Goal: Task Accomplishment & Management: Use online tool/utility

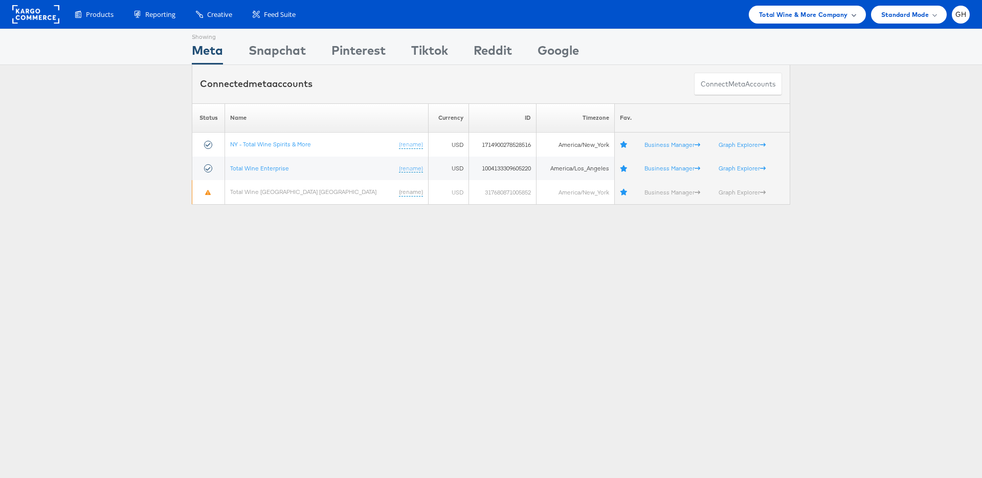
click at [780, 17] on span "Total Wine & More Company" at bounding box center [803, 14] width 89 height 11
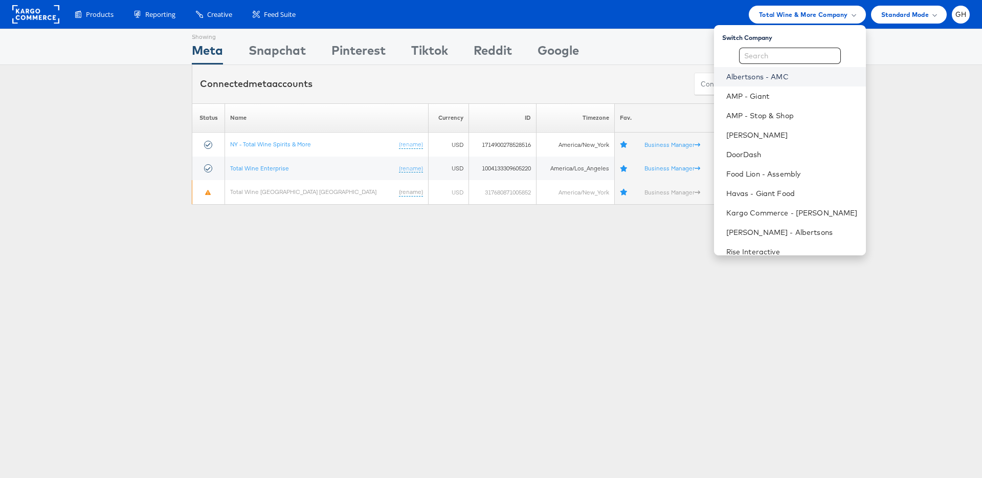
click at [758, 73] on link "Albertsons - AMC" at bounding box center [793, 77] width 132 height 10
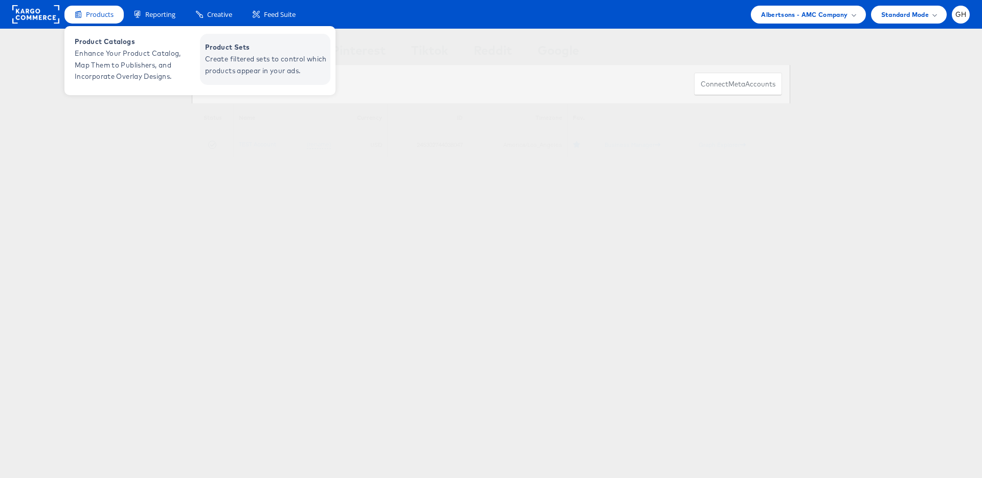
click at [255, 58] on span "Create filtered sets to control which products appear in your ads." at bounding box center [266, 65] width 123 height 24
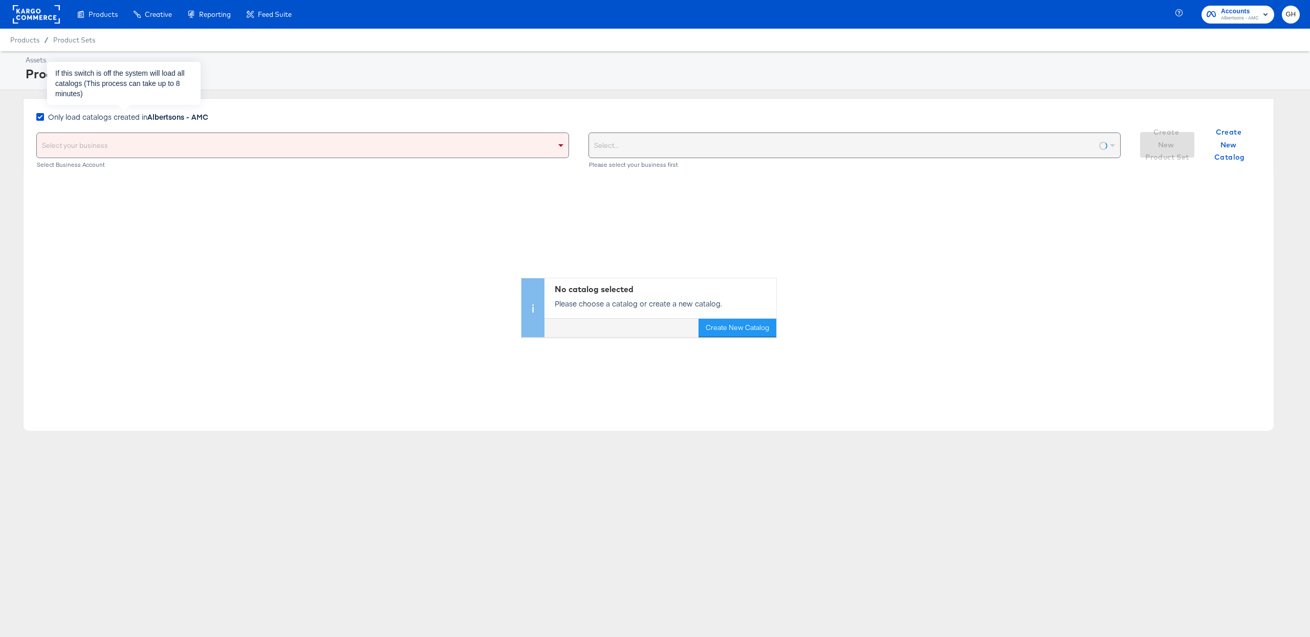
click at [59, 116] on span "Only load catalogs created in Albertsons - AMC" at bounding box center [128, 117] width 160 height 10
click at [0, 0] on input "Only load catalogs created in Albertsons - AMC" at bounding box center [0, 0] width 0 height 0
drag, startPoint x: 64, startPoint y: 139, endPoint x: 67, endPoint y: 145, distance: 7.0
click at [64, 139] on div "Select your business" at bounding box center [303, 145] width 532 height 25
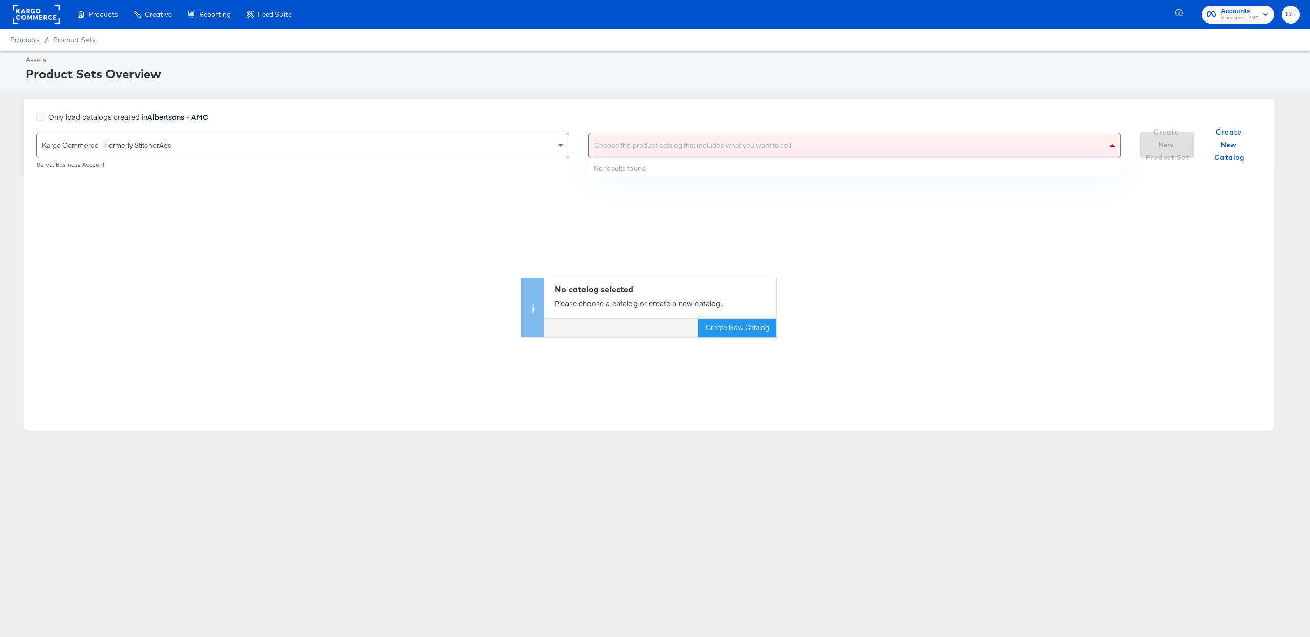
click at [613, 135] on div "Choose the product catalog that includes what you want to sell" at bounding box center [855, 145] width 532 height 25
type input "amc"
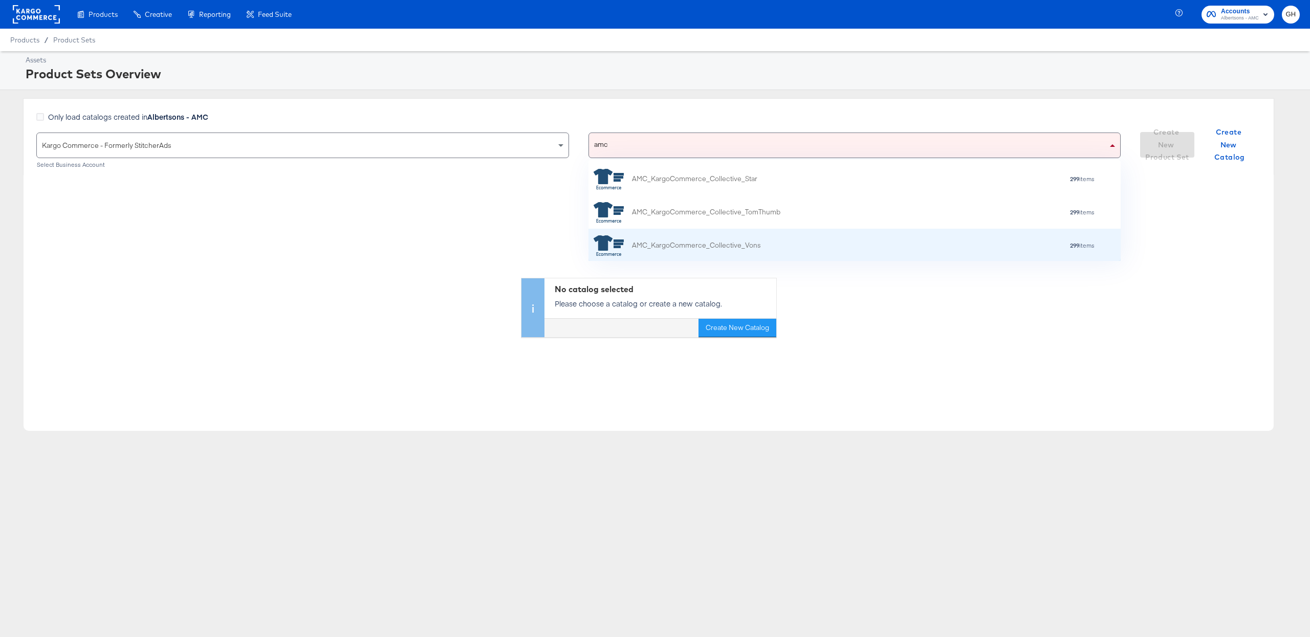
click at [741, 235] on div "AMC_KargoCommerce_Collective_Vons" at bounding box center [677, 245] width 167 height 20
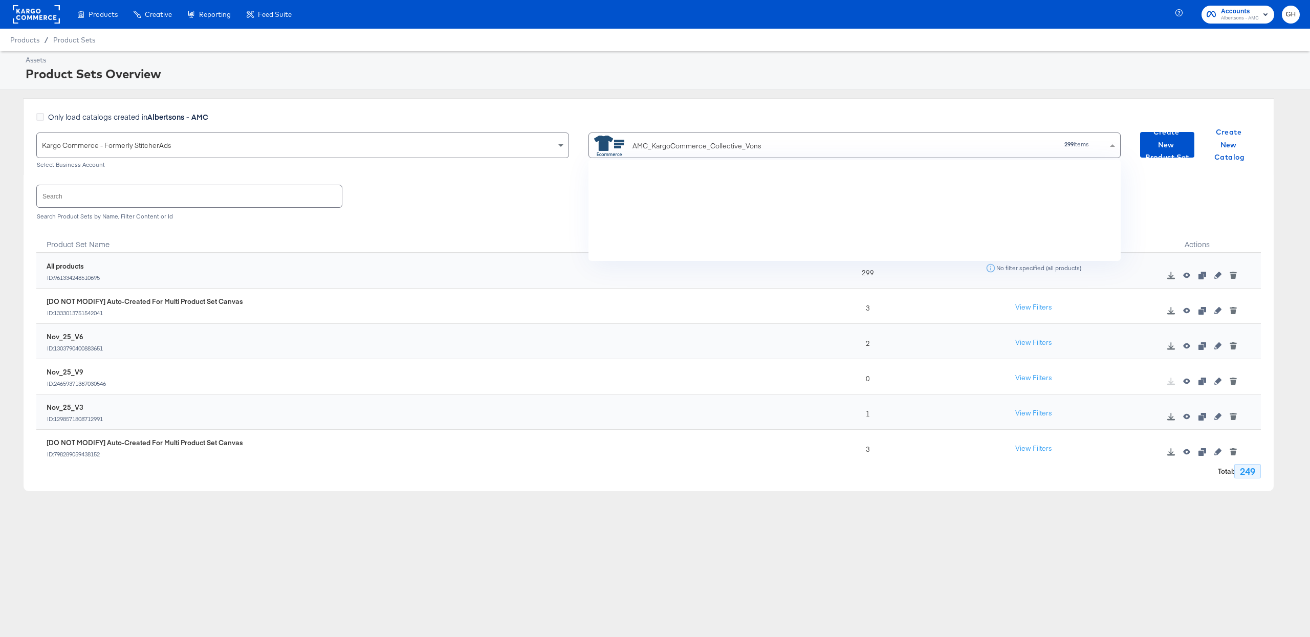
scroll to position [101, 532]
click at [1181, 342] on div at bounding box center [1186, 346] width 15 height 10
click at [1187, 346] on icon "button" at bounding box center [1186, 345] width 7 height 7
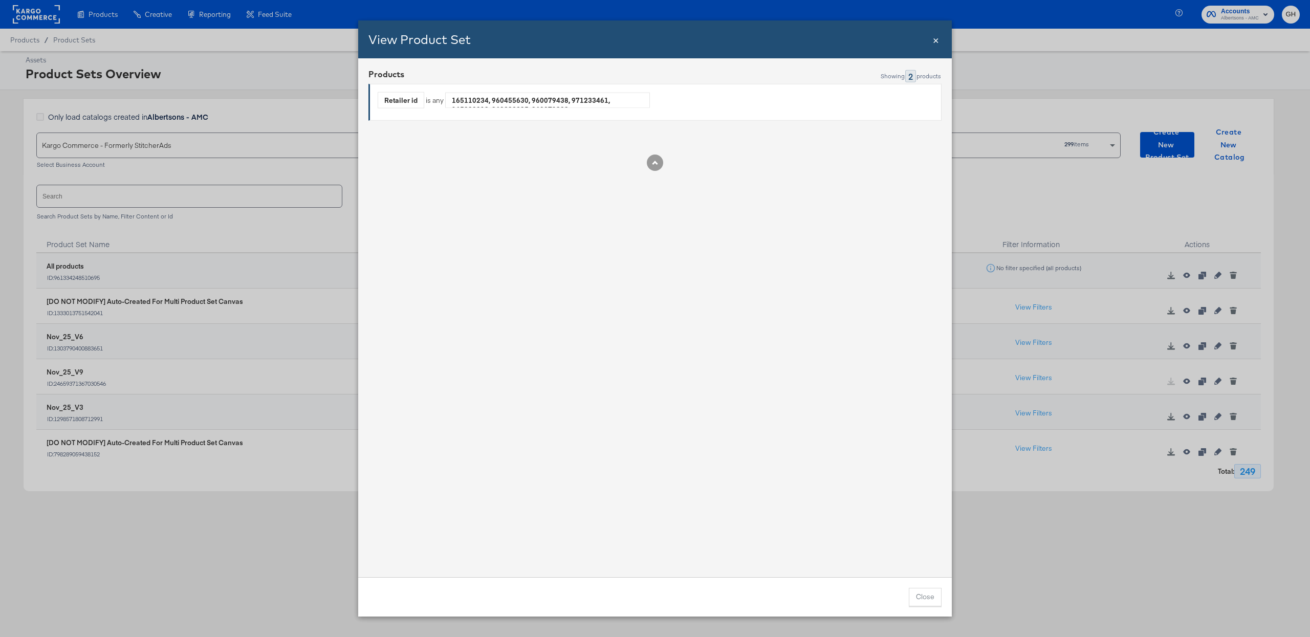
click at [939, 40] on div "View Product Set Close ×" at bounding box center [655, 39] width 594 height 38
click at [931, 46] on div "View Product Set Close ×" at bounding box center [655, 39] width 594 height 38
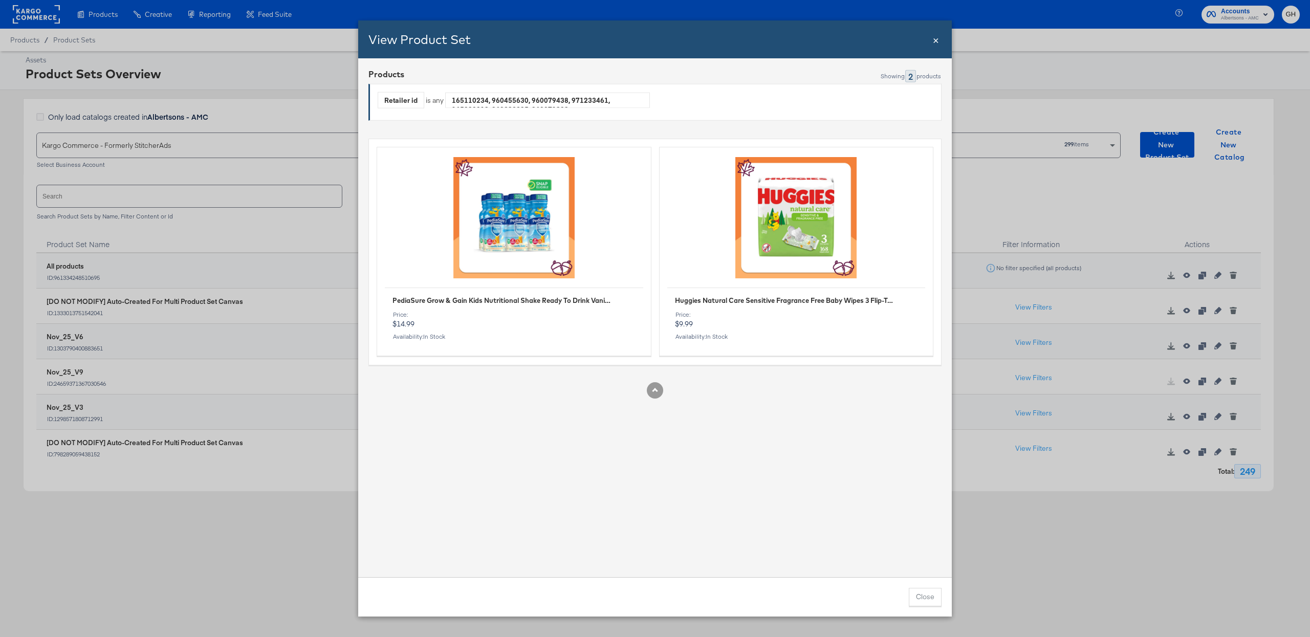
click at [931, 47] on div "View Product Set" at bounding box center [649, 39] width 563 height 17
click at [935, 38] on span "×" at bounding box center [936, 39] width 6 height 14
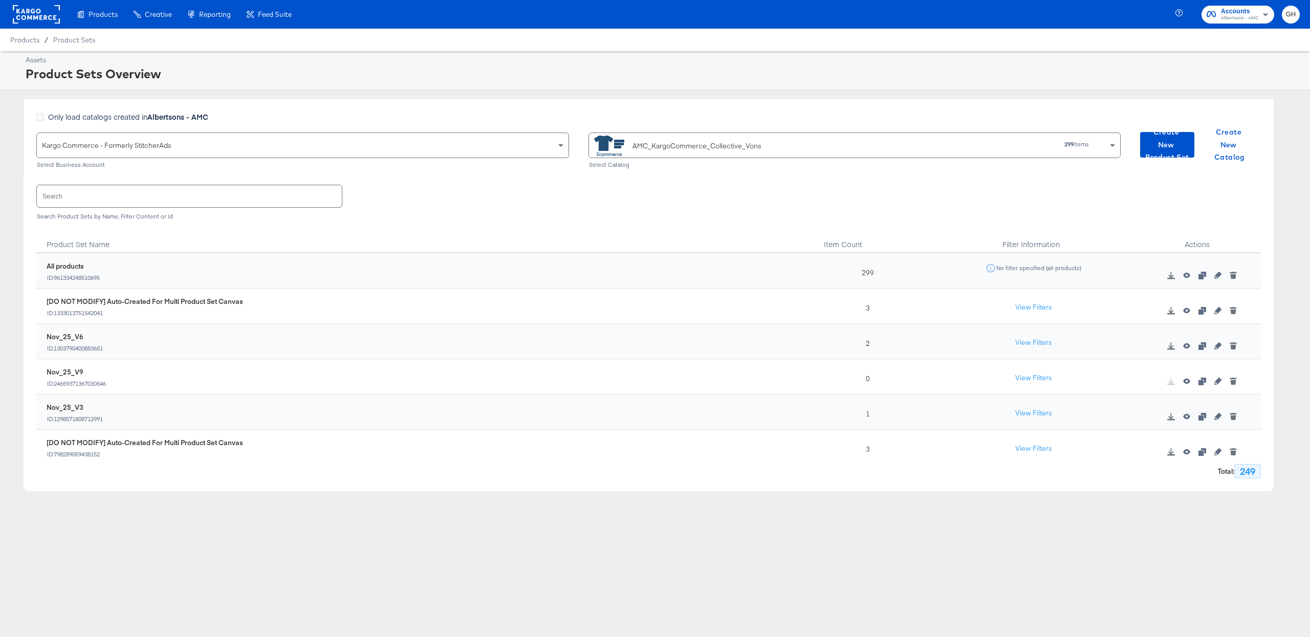
click at [684, 155] on div "AMC_KargoCommerce_Collective_Vons" at bounding box center [751, 146] width 315 height 20
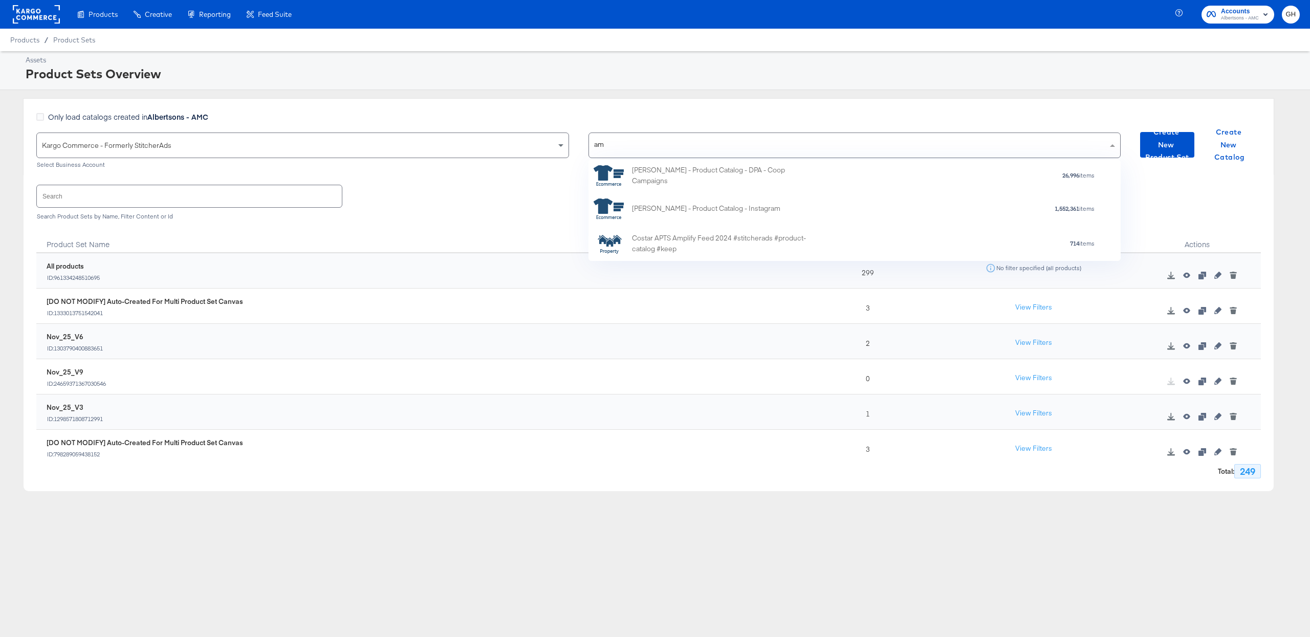
scroll to position [230, 0]
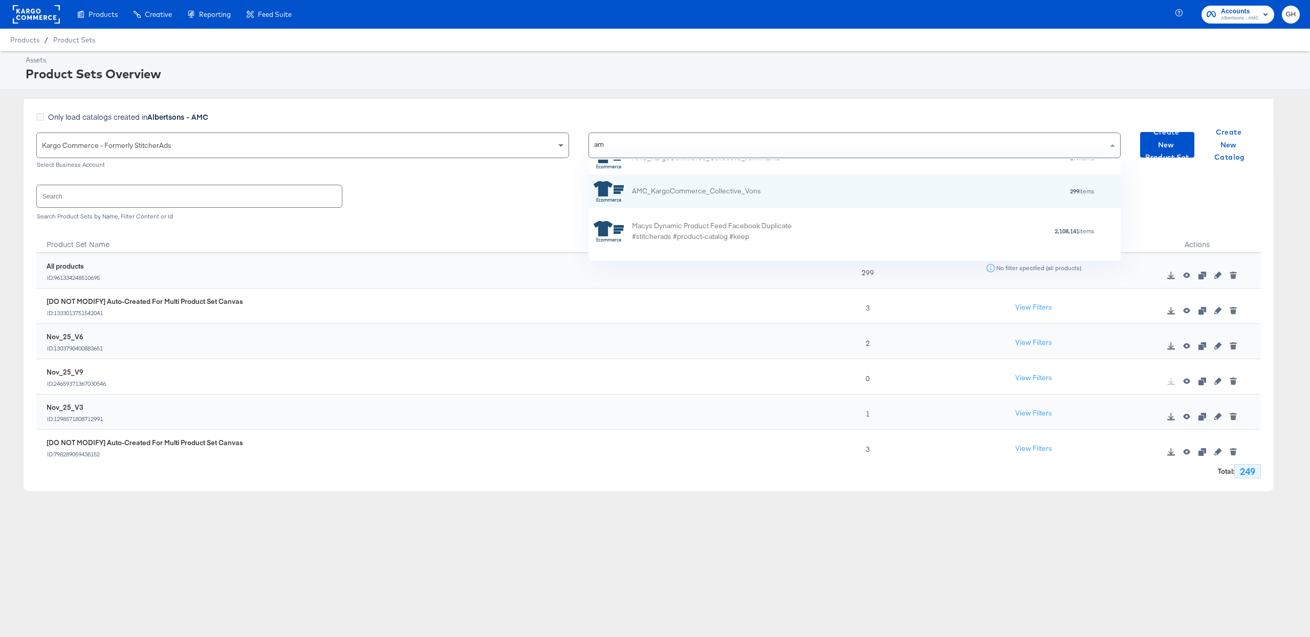
type input "amc"
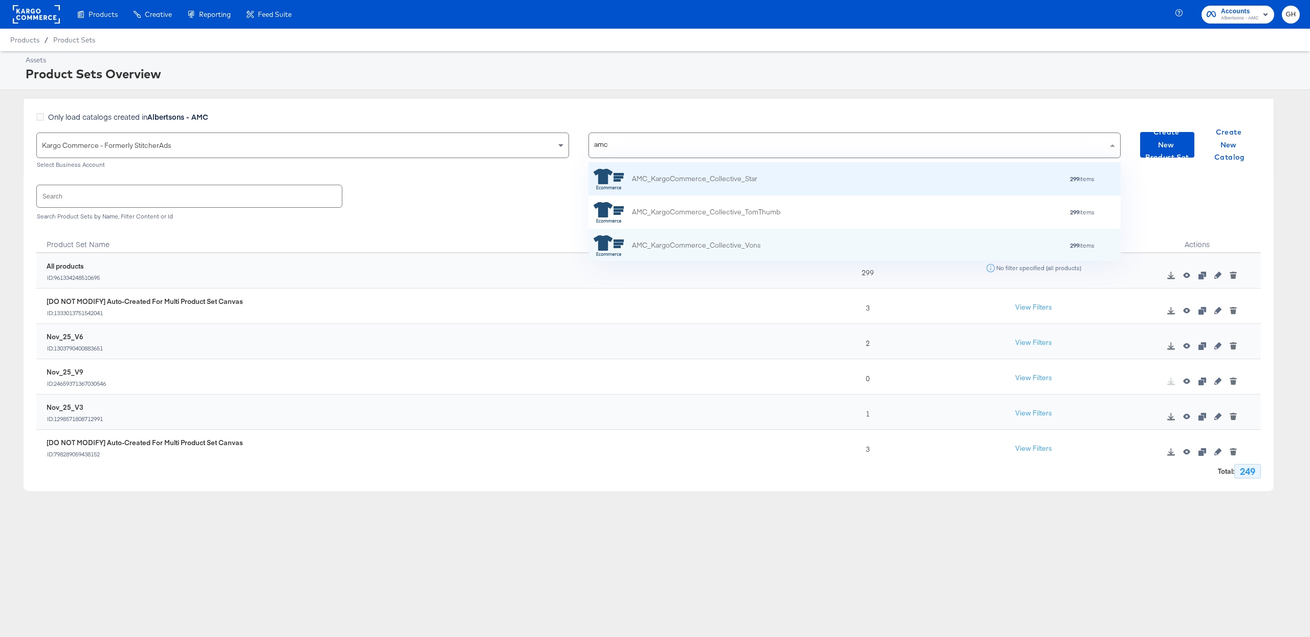
scroll to position [0, 0]
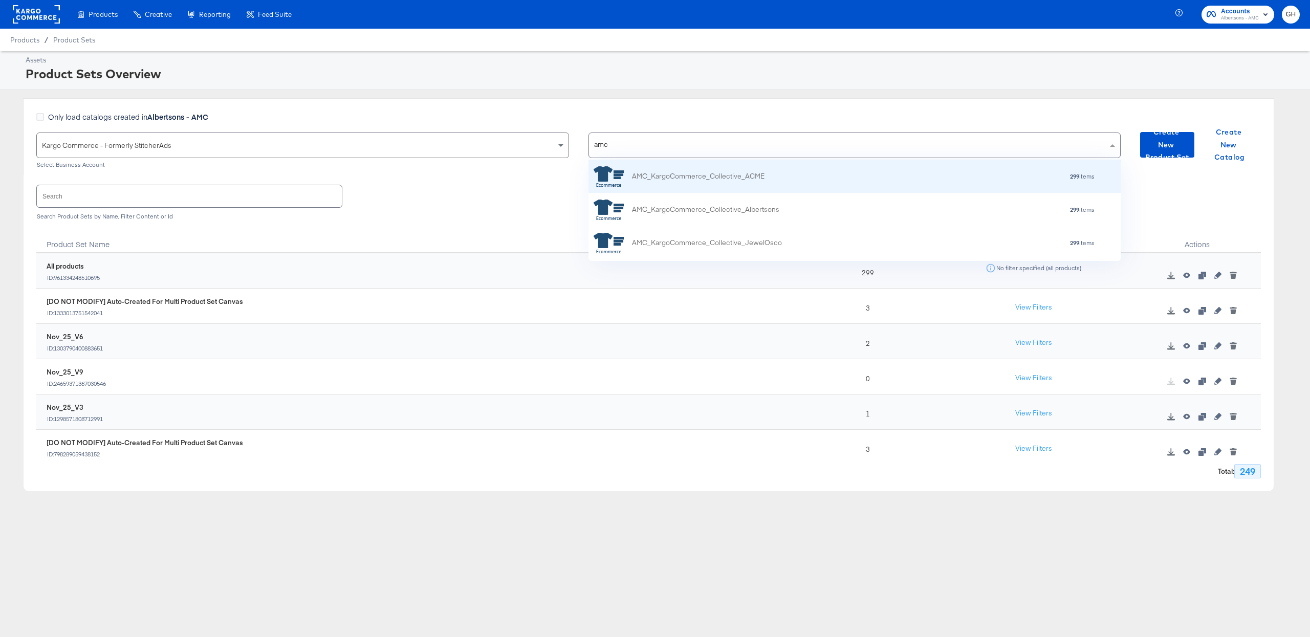
click at [687, 177] on div "AMC_KargoCommerce_Collective_ACME" at bounding box center [698, 176] width 133 height 11
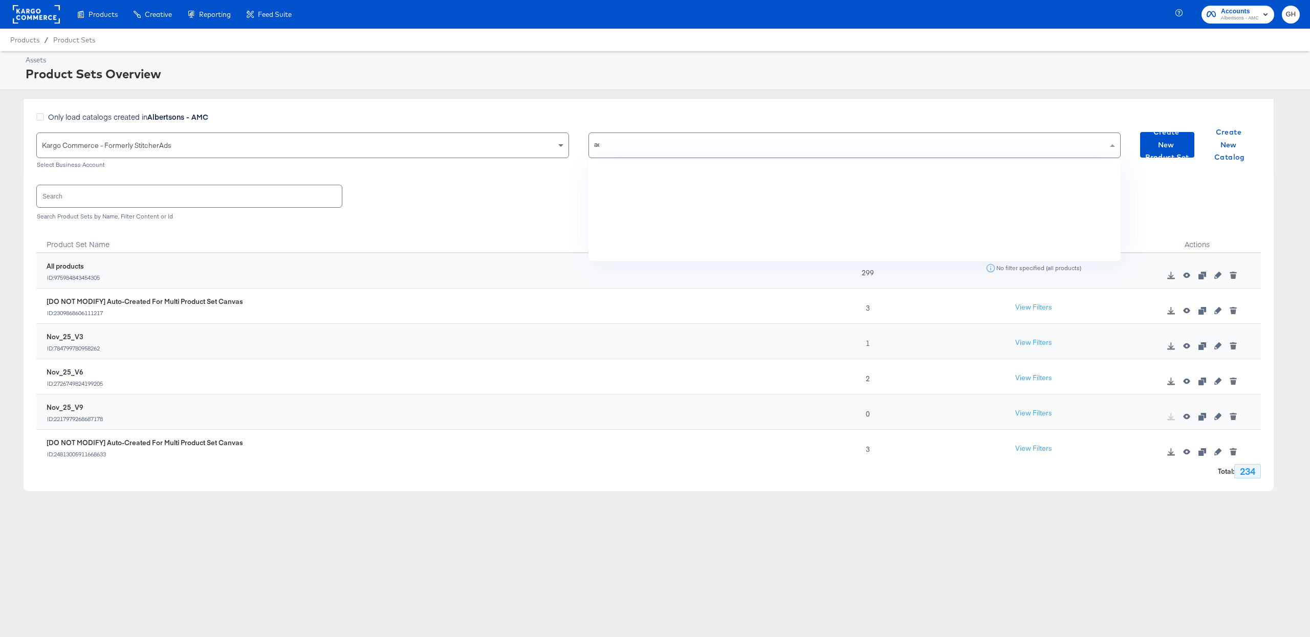
scroll to position [101, 532]
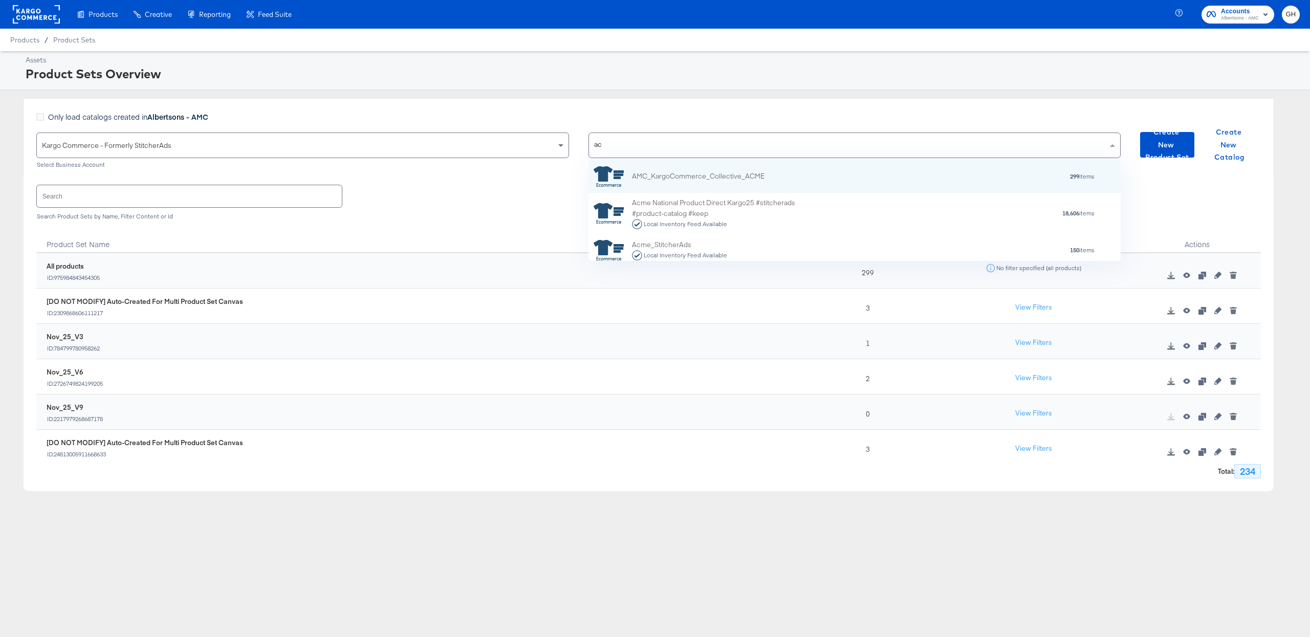
type input "a"
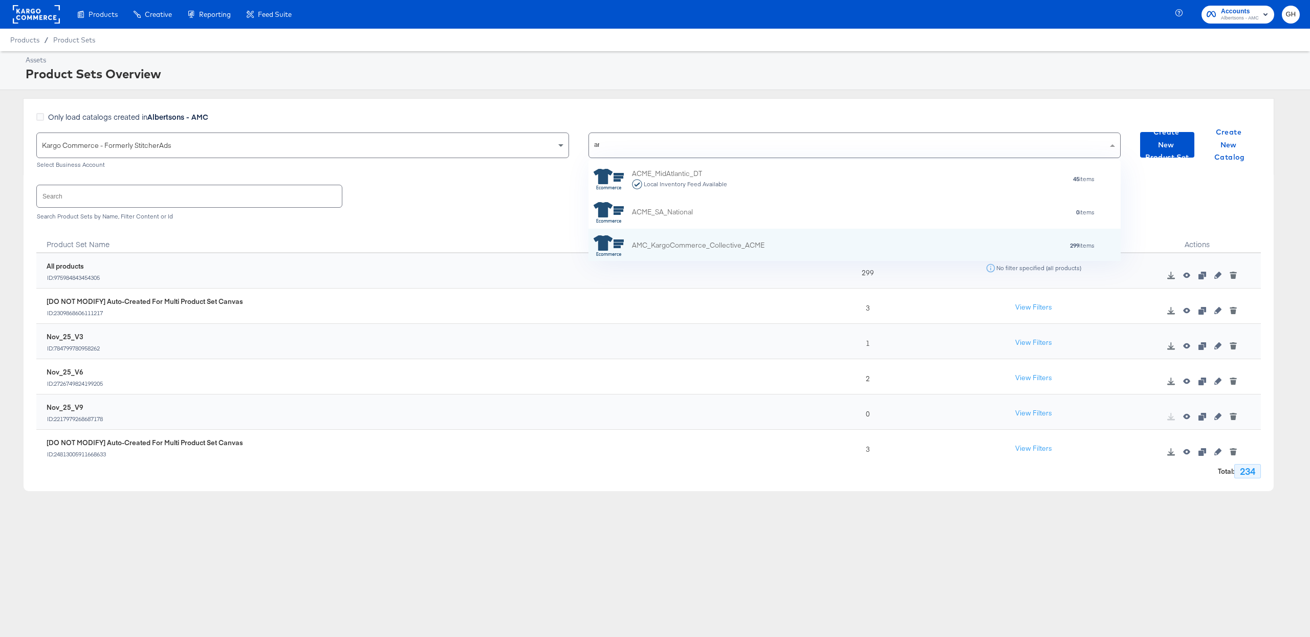
type input "amc"
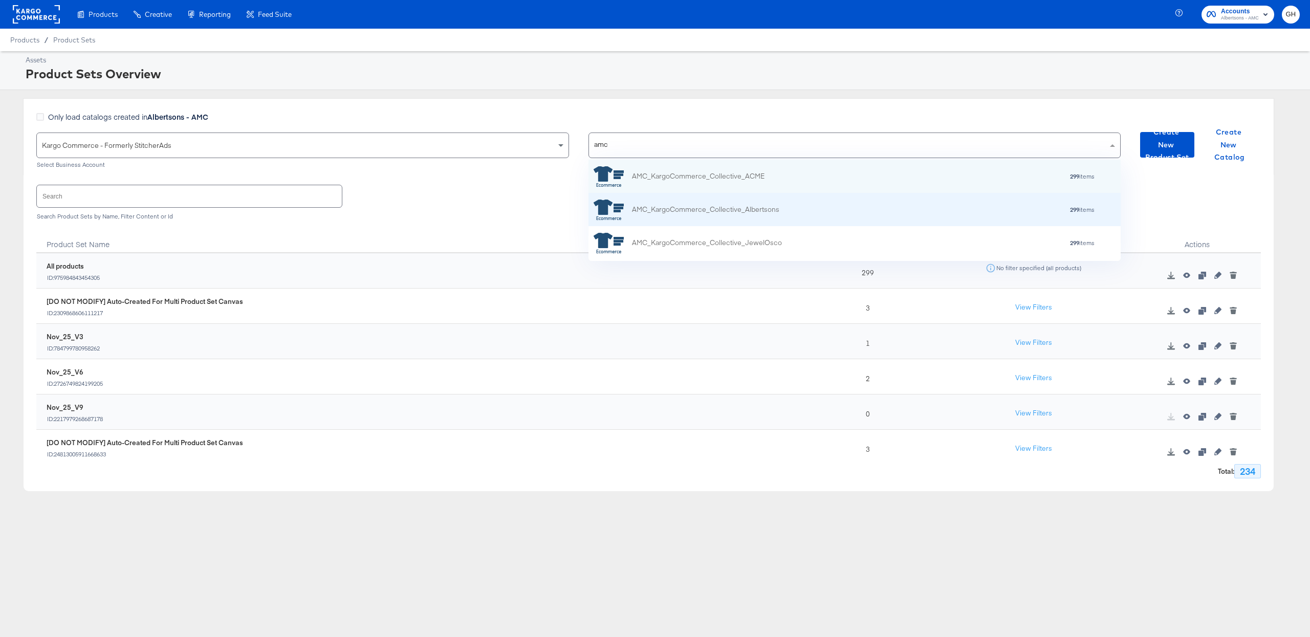
click at [717, 207] on div "AMC_KargoCommerce_Collective_Albertsons" at bounding box center [705, 209] width 147 height 11
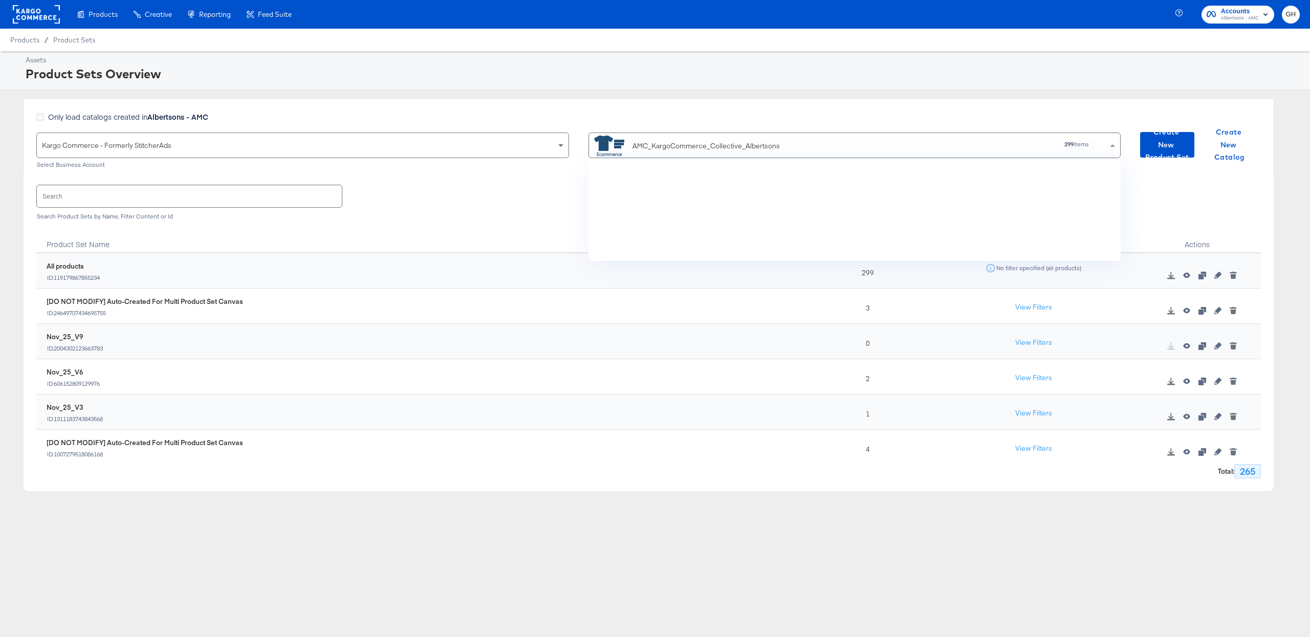
scroll to position [101, 532]
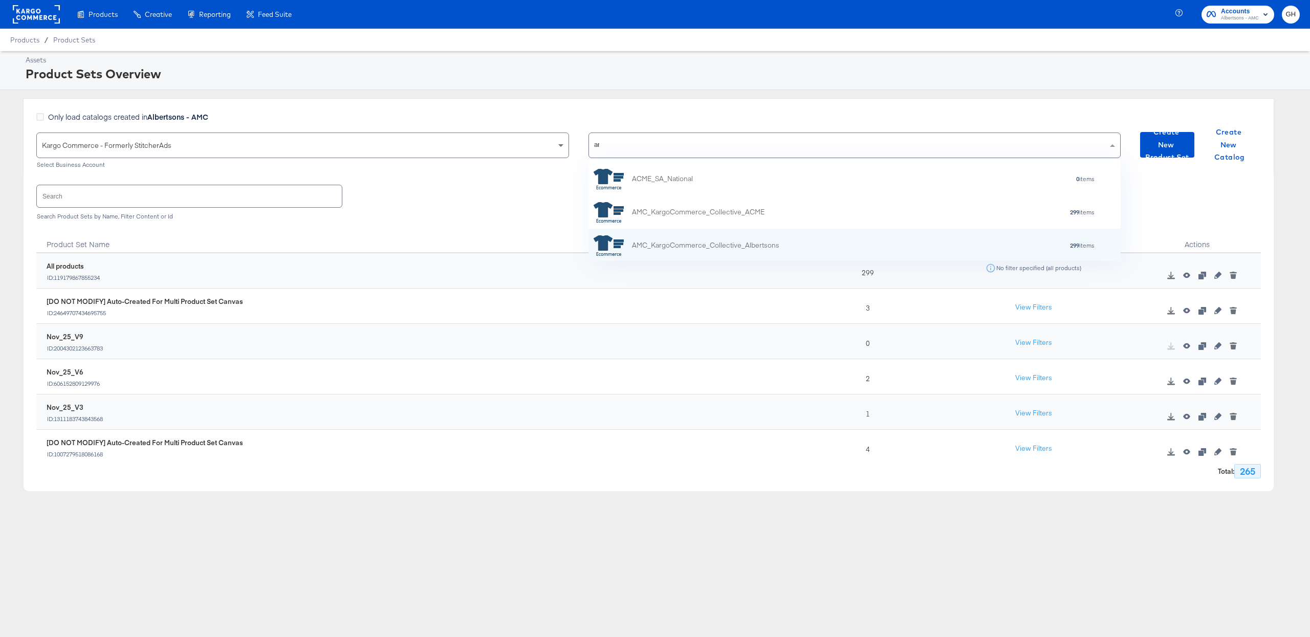
type input "amc"
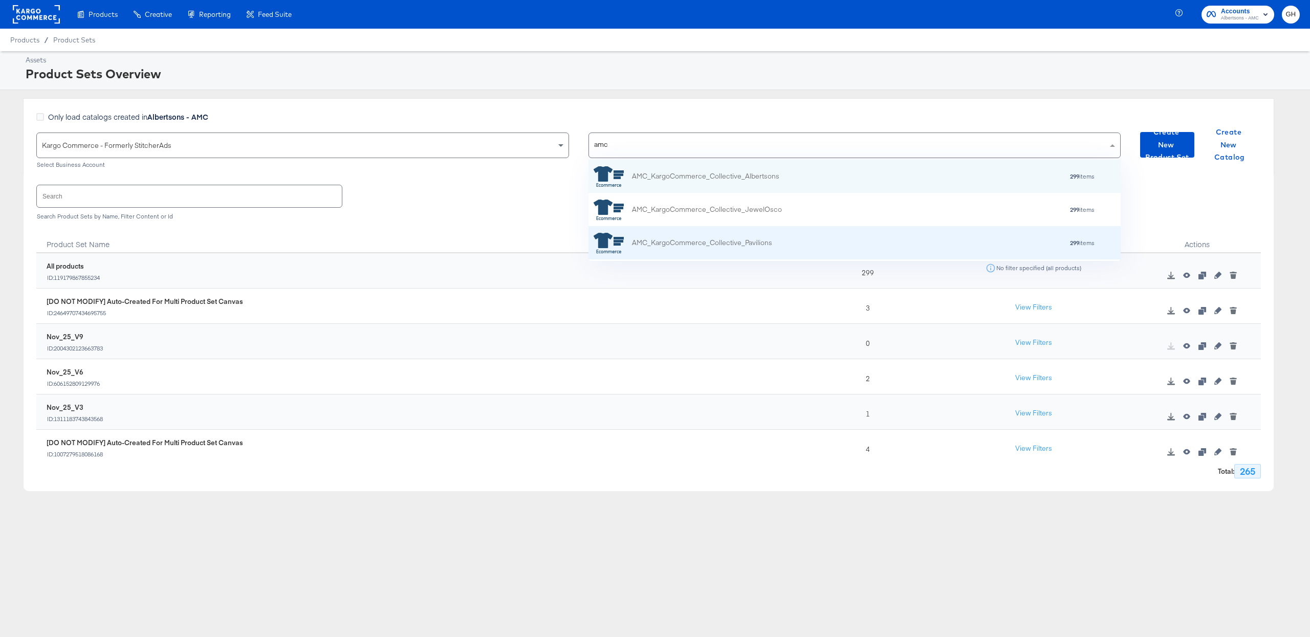
scroll to position [0, 0]
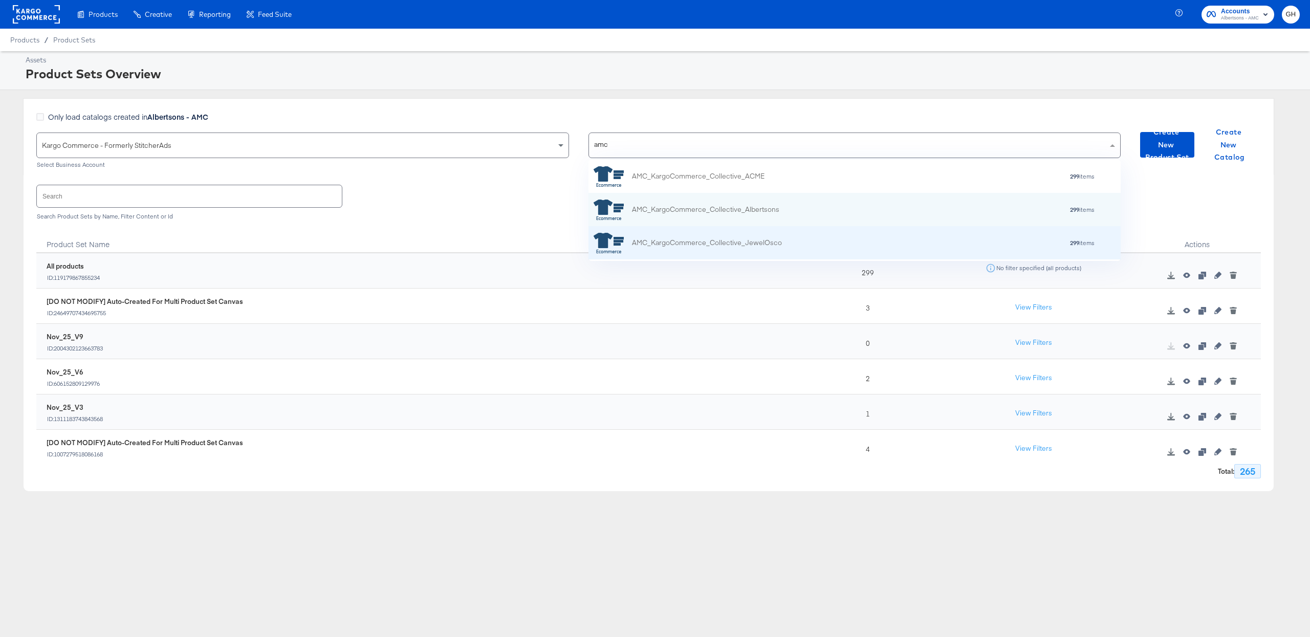
click at [719, 244] on div "AMC_KargoCommerce_Collective_JewelOsco" at bounding box center [707, 242] width 150 height 11
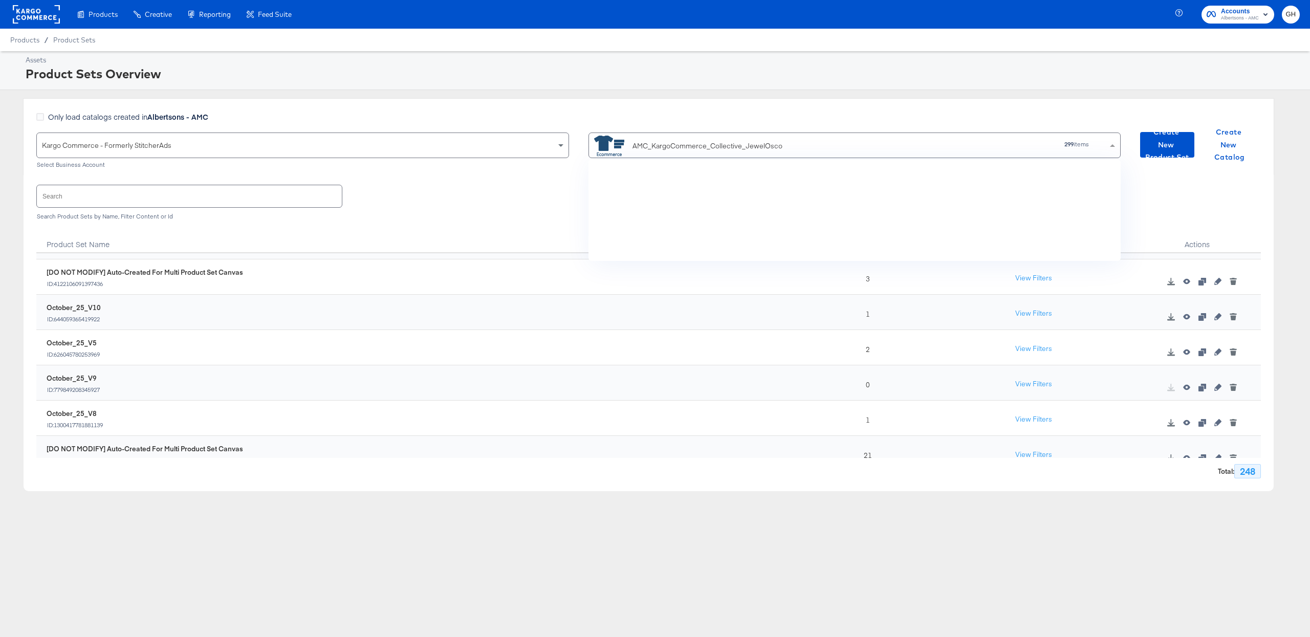
scroll to position [101, 532]
